Goal: Information Seeking & Learning: Learn about a topic

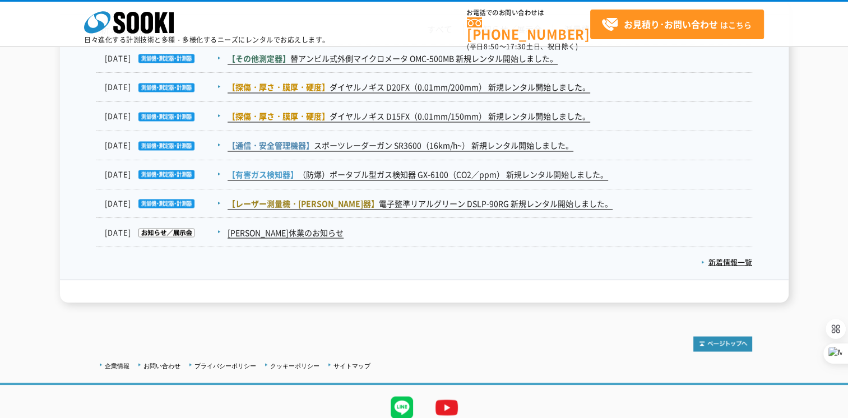
scroll to position [1930, 0]
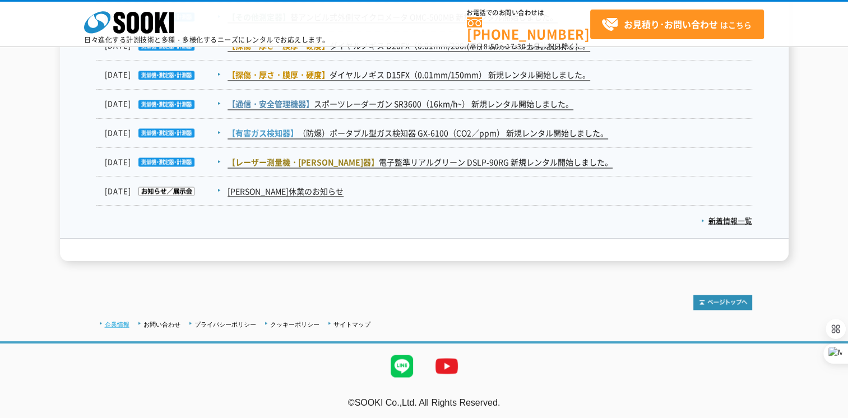
click at [112, 324] on link "企業情報" at bounding box center [117, 324] width 25 height 7
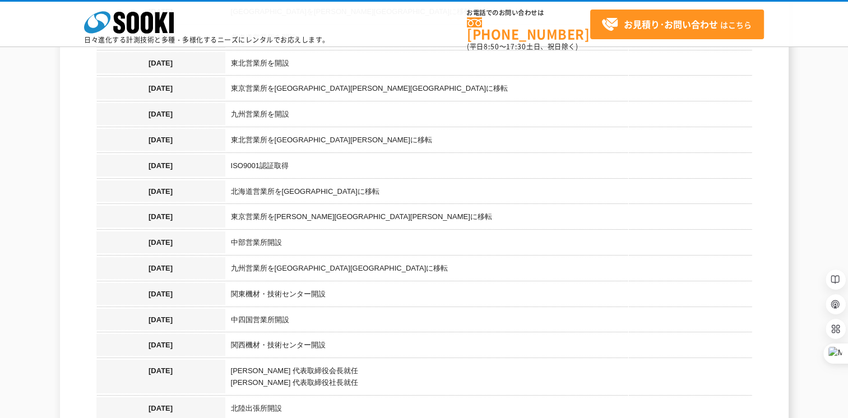
scroll to position [976, 0]
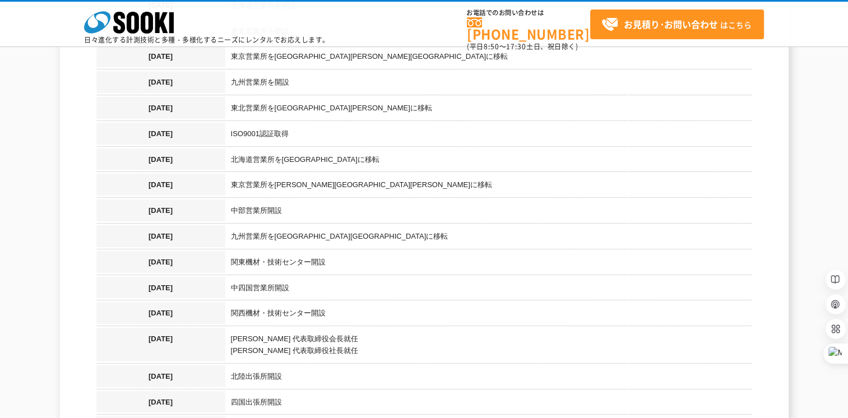
drag, startPoint x: 851, startPoint y: 77, endPoint x: 815, endPoint y: 17, distance: 70.3
click at [815, 17] on div "株式会社 ソーキ spMenu 日々進化する計測技術と多種・多様化するニーズにレンタルでお応えします。 お電話でのお問い合わせは 0120-856-990 (…" at bounding box center [424, 27] width 848 height 50
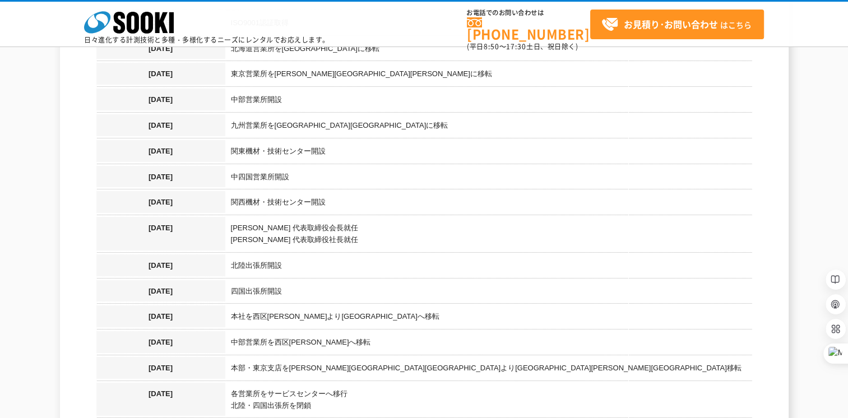
scroll to position [865, 0]
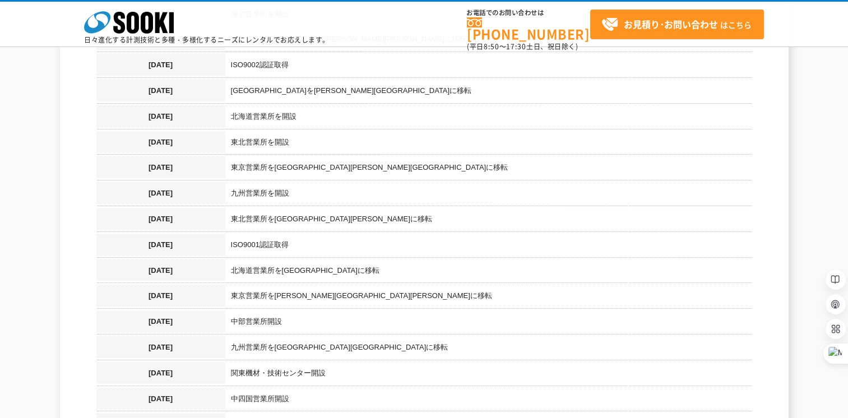
drag, startPoint x: 850, startPoint y: 20, endPoint x: 842, endPoint y: 84, distance: 64.4
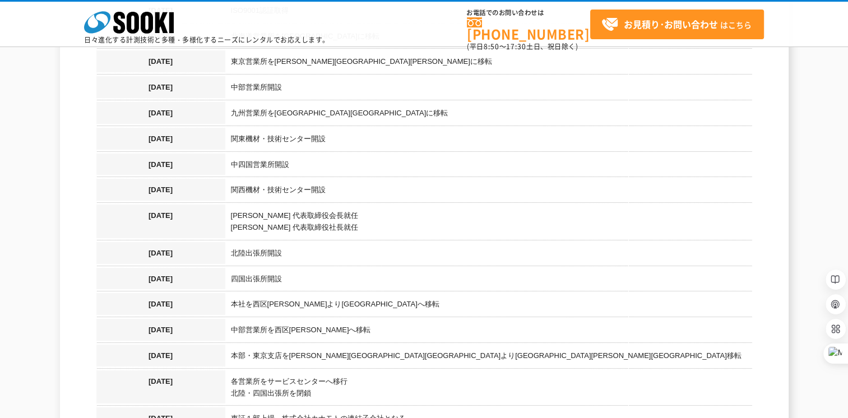
scroll to position [909, 0]
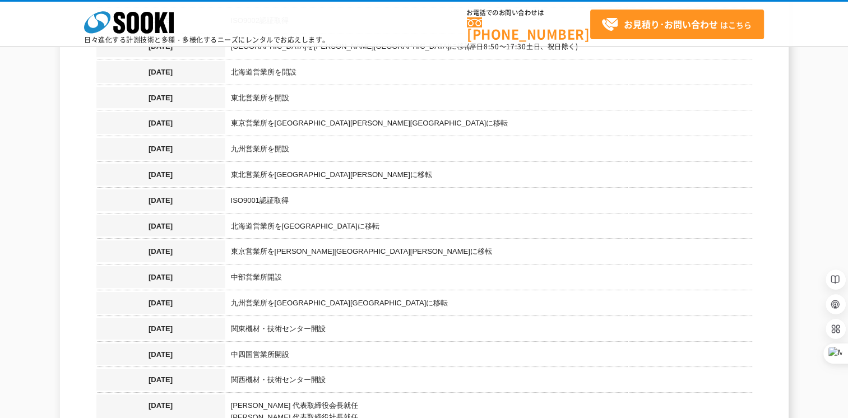
drag, startPoint x: 852, startPoint y: 94, endPoint x: 829, endPoint y: 82, distance: 25.6
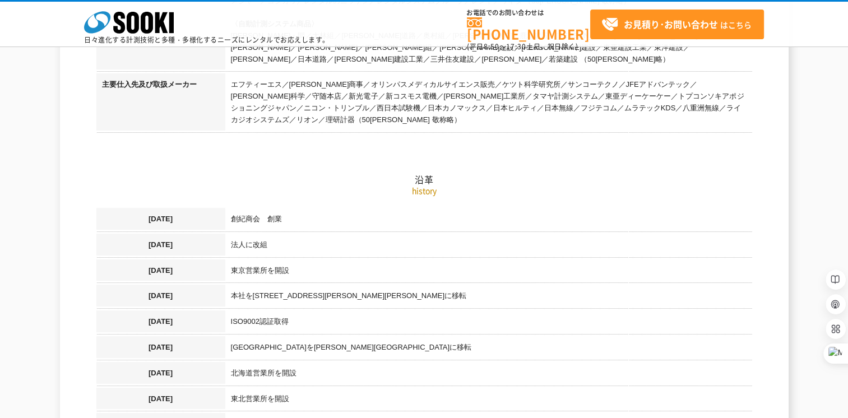
scroll to position [558, 0]
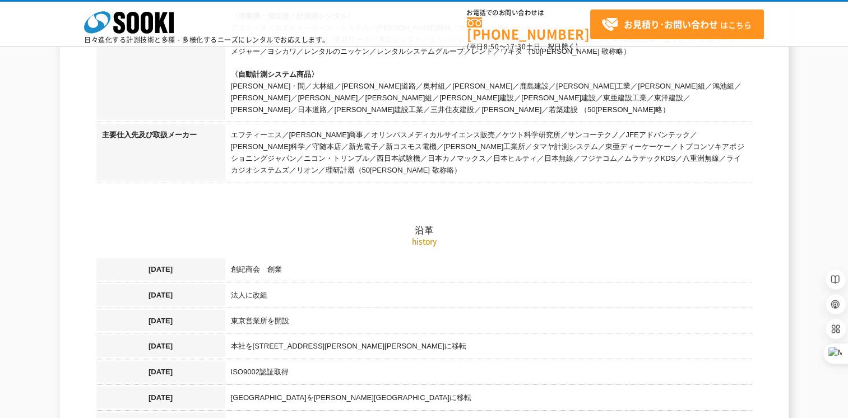
drag, startPoint x: 852, startPoint y: 157, endPoint x: 845, endPoint y: 57, distance: 100.5
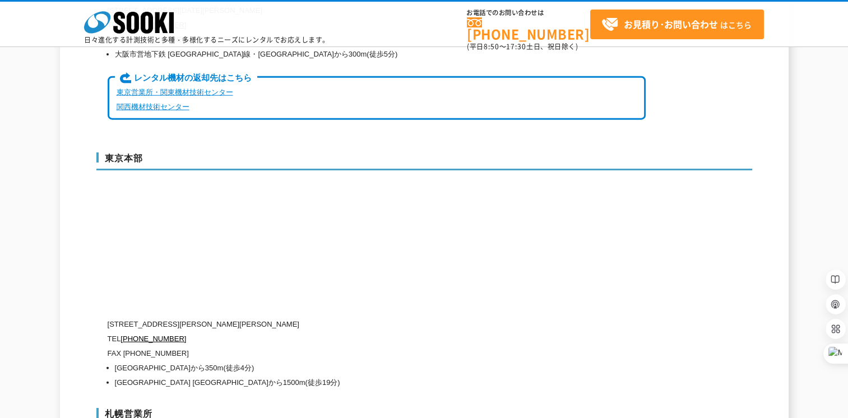
scroll to position [2945, 0]
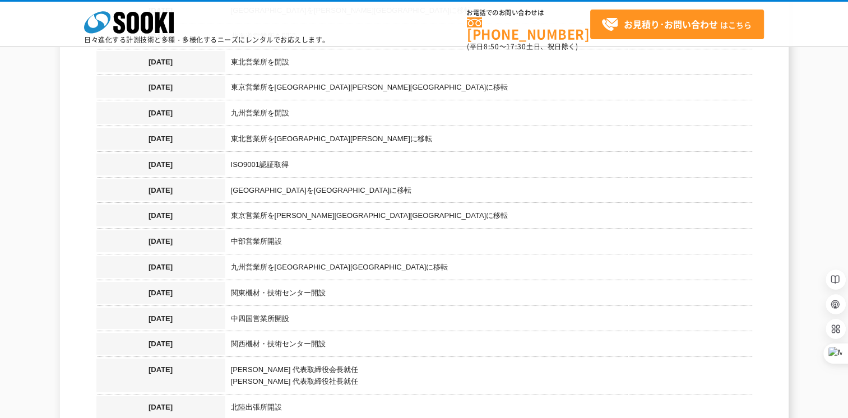
scroll to position [1015, 0]
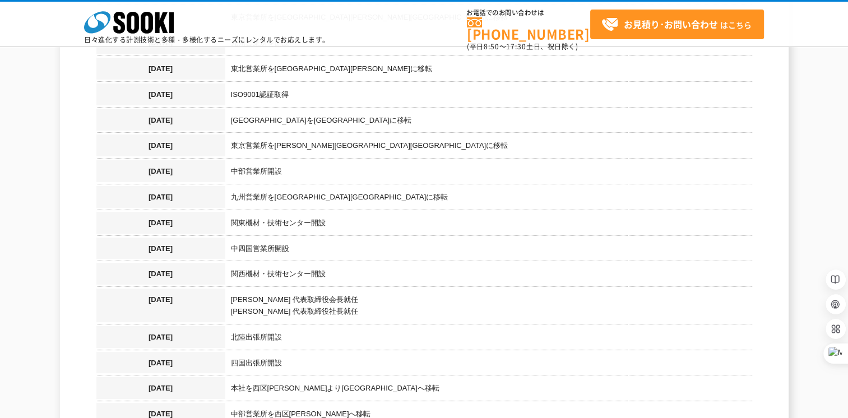
drag, startPoint x: 851, startPoint y: 48, endPoint x: 847, endPoint y: 94, distance: 45.6
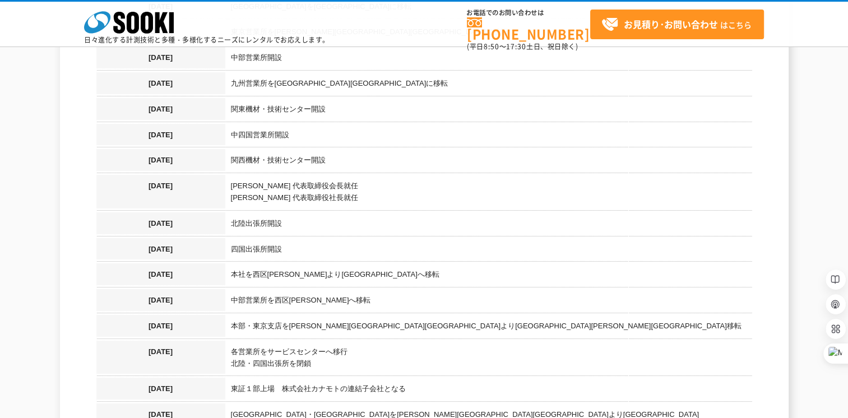
scroll to position [1135, 0]
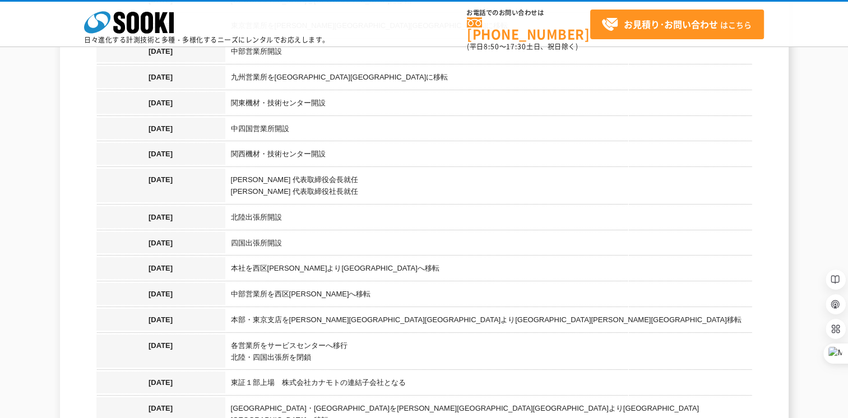
drag, startPoint x: 847, startPoint y: 94, endPoint x: 847, endPoint y: 102, distance: 8.4
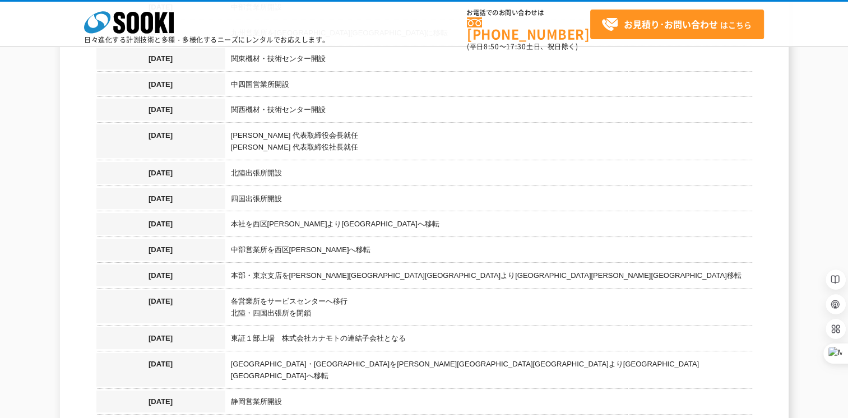
scroll to position [597, 0]
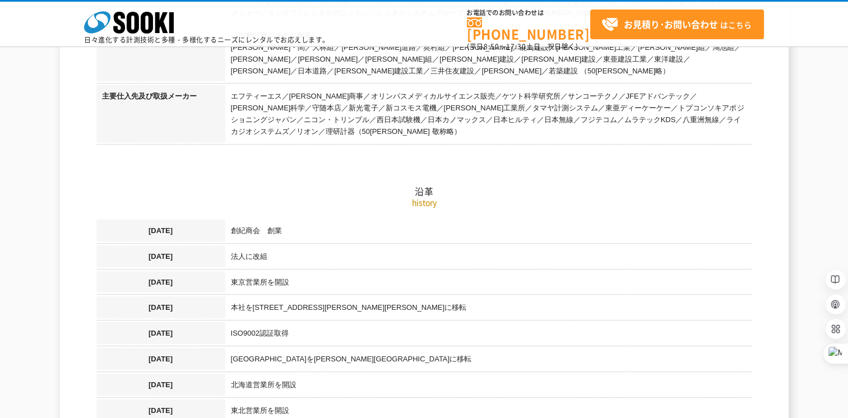
drag, startPoint x: 848, startPoint y: 105, endPoint x: 832, endPoint y: 64, distance: 44.5
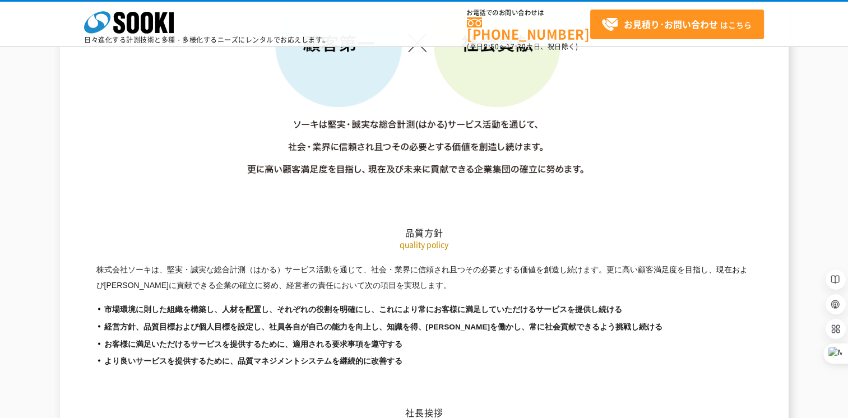
scroll to position [1620, 0]
